Goal: Task Accomplishment & Management: Manage account settings

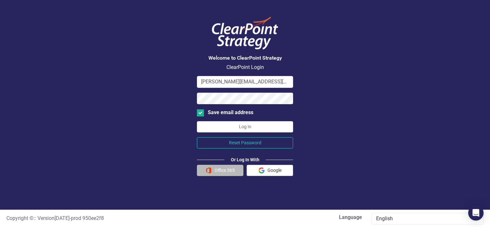
click at [231, 165] on button "Office 365" at bounding box center [220, 170] width 46 height 11
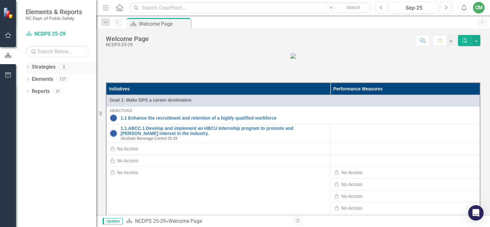
click at [29, 66] on icon "Dropdown" at bounding box center [28, 68] width 4 height 4
click at [106, 9] on icon "Menu" at bounding box center [106, 7] width 8 height 7
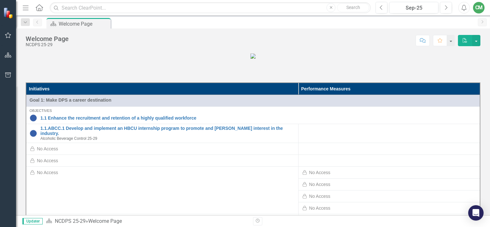
click at [26, 8] on icon "Menu" at bounding box center [25, 7] width 8 height 7
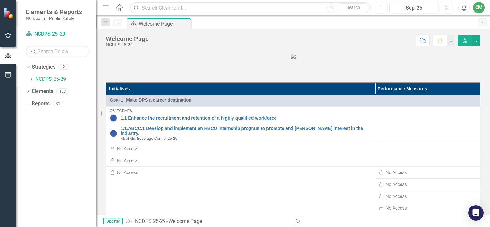
click at [8, 12] on img at bounding box center [8, 12] width 11 height 11
click at [5, 32] on button "button" at bounding box center [8, 35] width 14 height 13
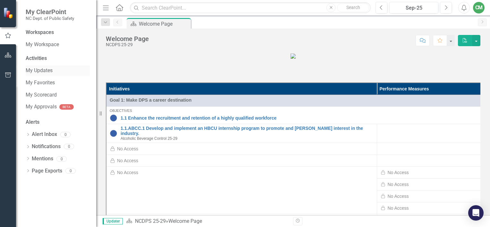
click at [41, 71] on link "My Updates" at bounding box center [58, 70] width 64 height 7
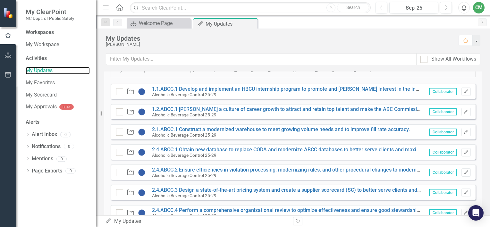
scroll to position [99, 0]
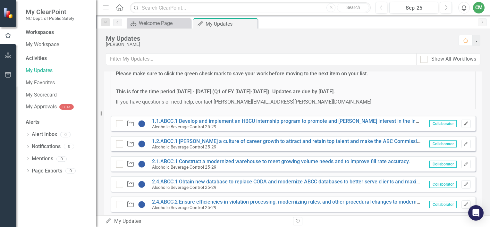
click at [464, 122] on icon "button" at bounding box center [466, 123] width 4 height 4
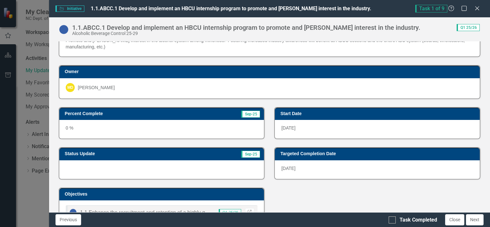
scroll to position [32, 0]
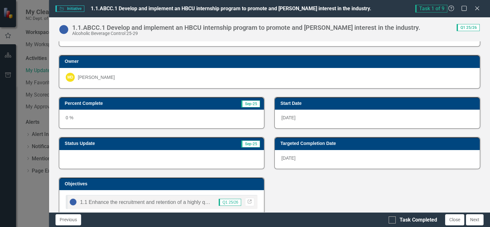
click at [73, 142] on h3 "Status Update" at bounding box center [124, 143] width 119 height 5
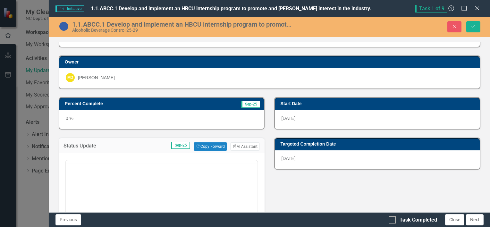
scroll to position [0, 0]
click at [98, 186] on body "Rich Text Area. Press ALT-0 for help." at bounding box center [161, 223] width 192 height 96
click at [88, 103] on h3 "Percent Complete" at bounding box center [130, 103] width 130 height 5
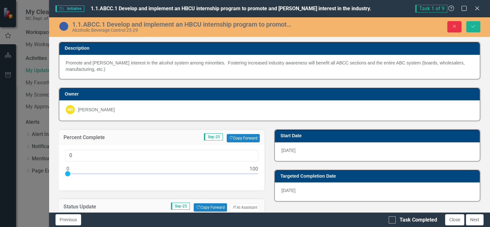
click at [457, 21] on button "Close" at bounding box center [454, 26] width 14 height 11
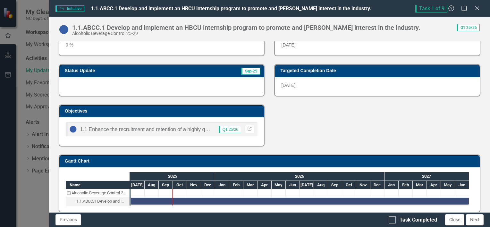
scroll to position [109, 0]
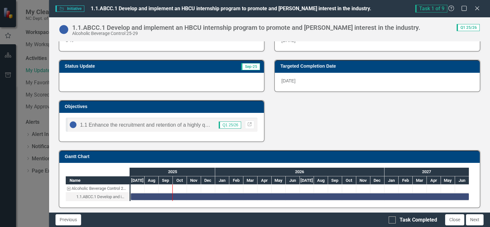
drag, startPoint x: 476, startPoint y: 4, endPoint x: 473, endPoint y: 36, distance: 32.2
click at [476, 4] on div "Initiative Initiative 1.1.ABCC.1 Develop and implement an HBCU internship progr…" at bounding box center [269, 8] width 441 height 17
click at [477, 10] on icon "Close" at bounding box center [477, 8] width 6 height 5
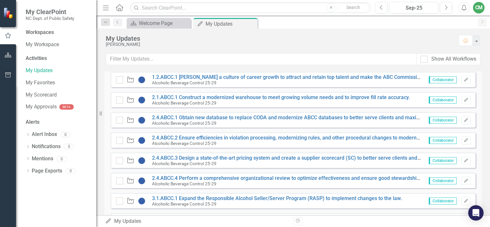
scroll to position [195, 0]
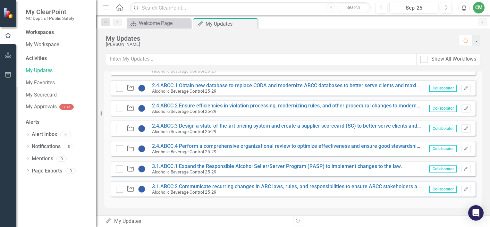
click at [483, 5] on div "CM" at bounding box center [479, 8] width 12 height 12
click at [457, 80] on link "Logout Log Out" at bounding box center [458, 81] width 51 height 12
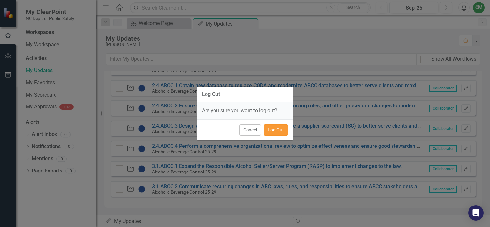
click at [279, 128] on button "Log Out" at bounding box center [276, 129] width 24 height 11
